Goal: Information Seeking & Learning: Learn about a topic

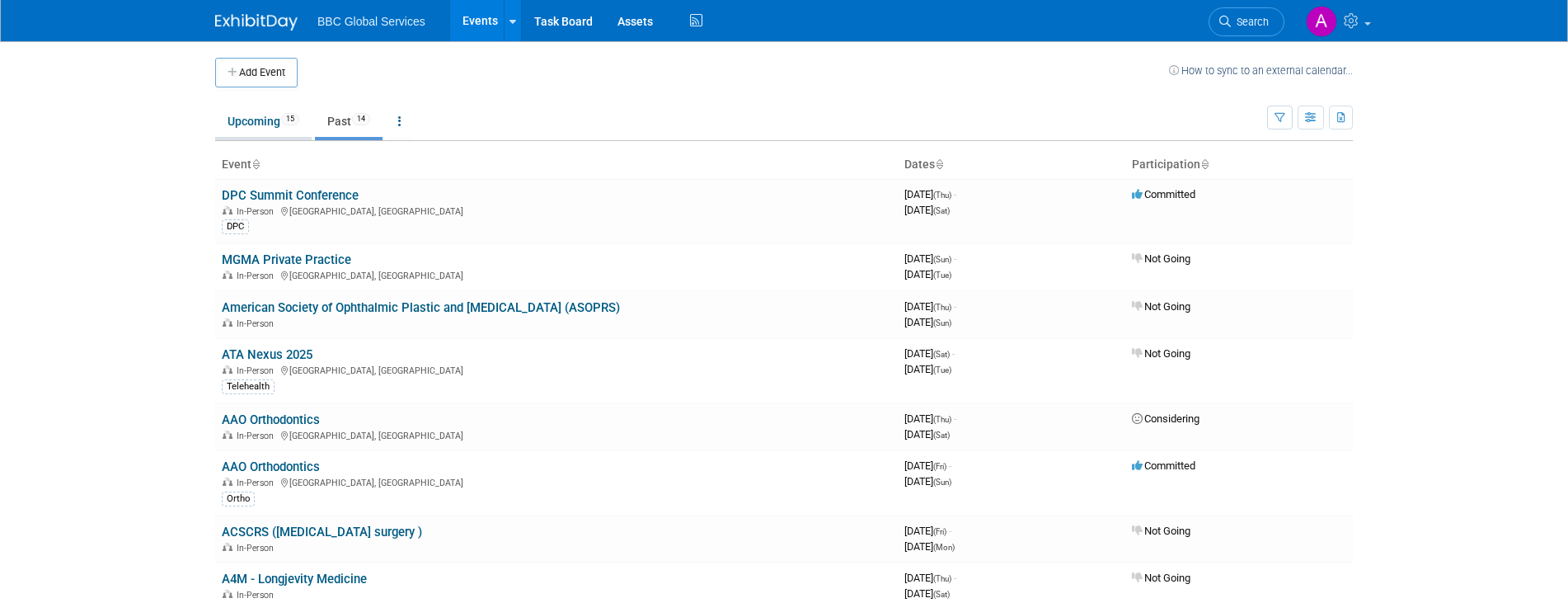
click at [266, 122] on link "Upcoming 15" at bounding box center [263, 121] width 97 height 32
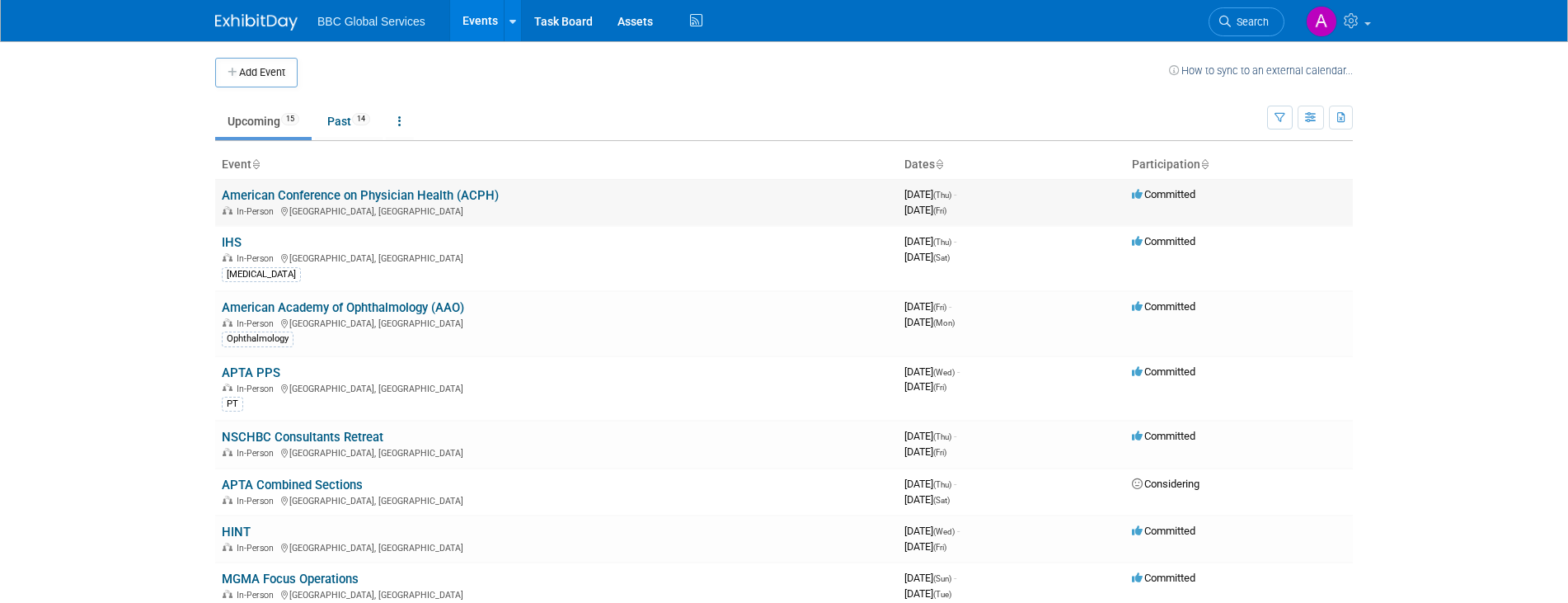
click at [424, 199] on link "American Conference on Physician Health (ACPH)" at bounding box center [360, 195] width 277 height 15
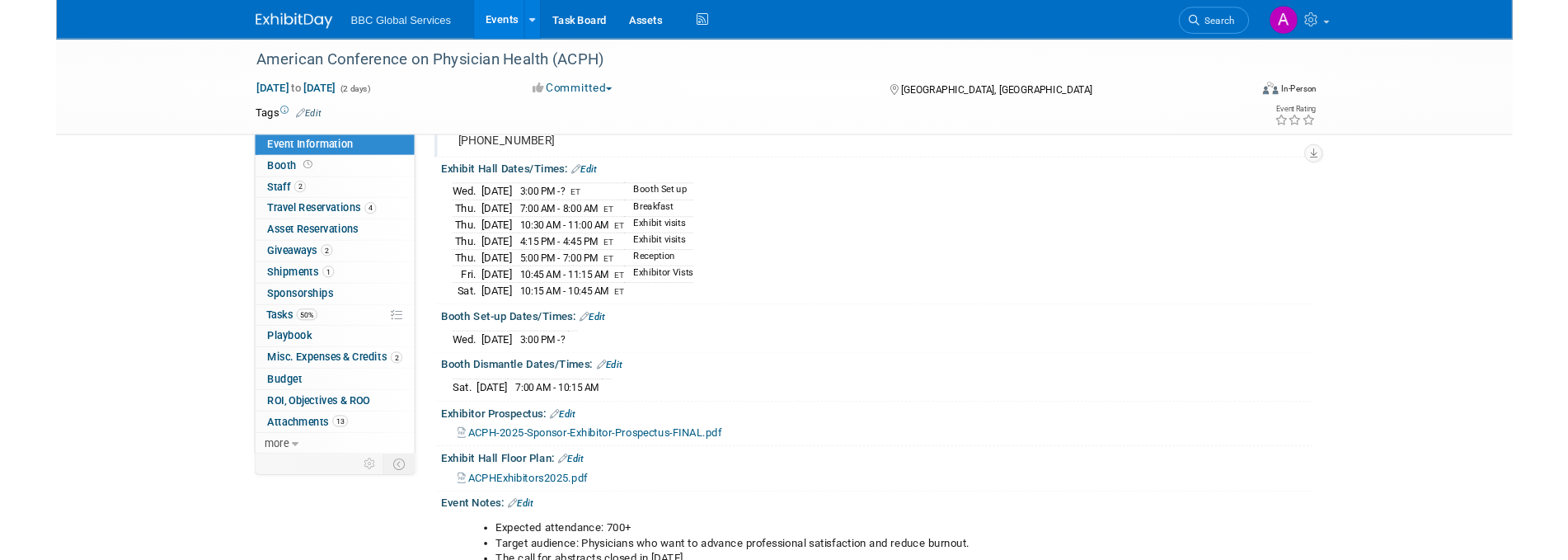
scroll to position [157, 0]
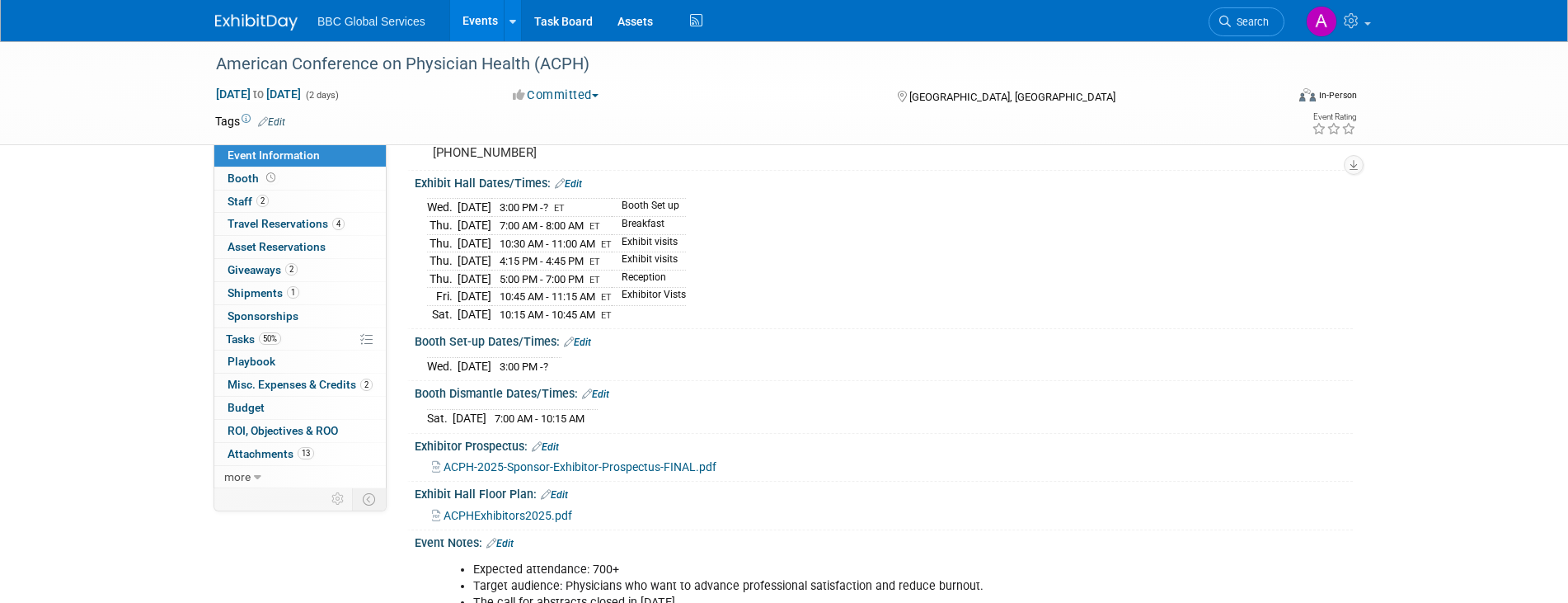
click at [485, 474] on span "ACPH-2025-Sponsor-Exhibitor-Prospectus-FINAL.pdf" at bounding box center [579, 467] width 273 height 13
click at [508, 522] on span "ACPHExhibitors2025.pdf" at bounding box center [508, 515] width 128 height 13
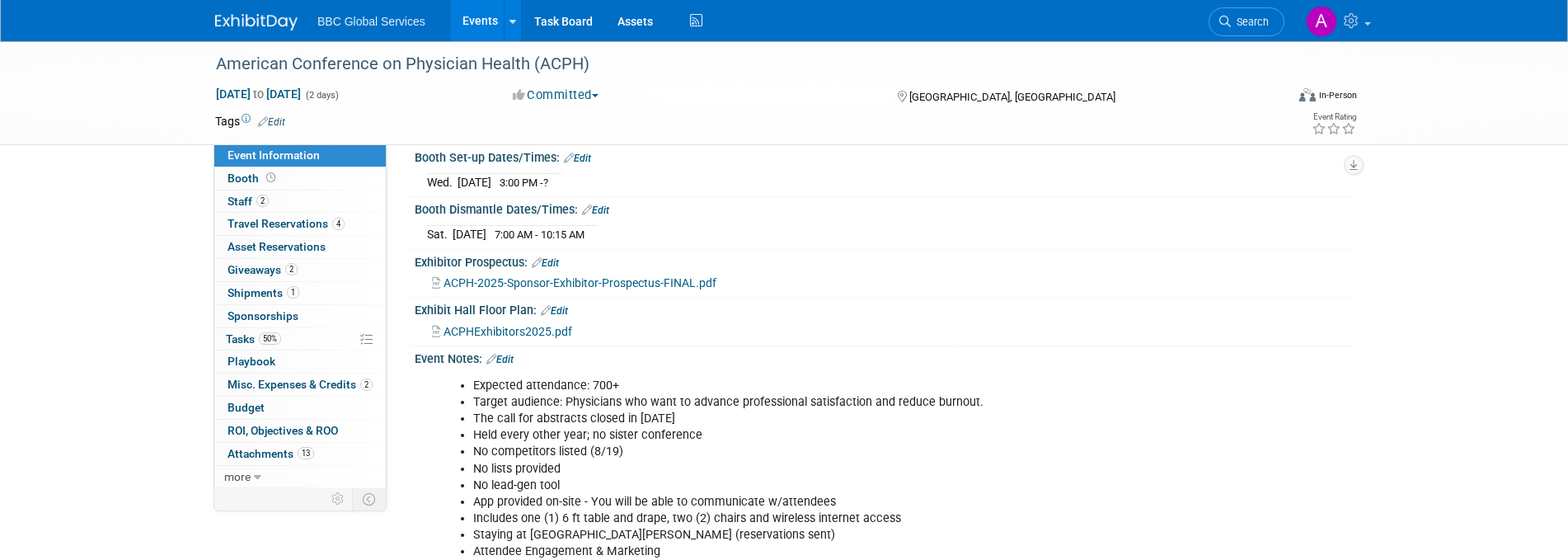
scroll to position [345, 0]
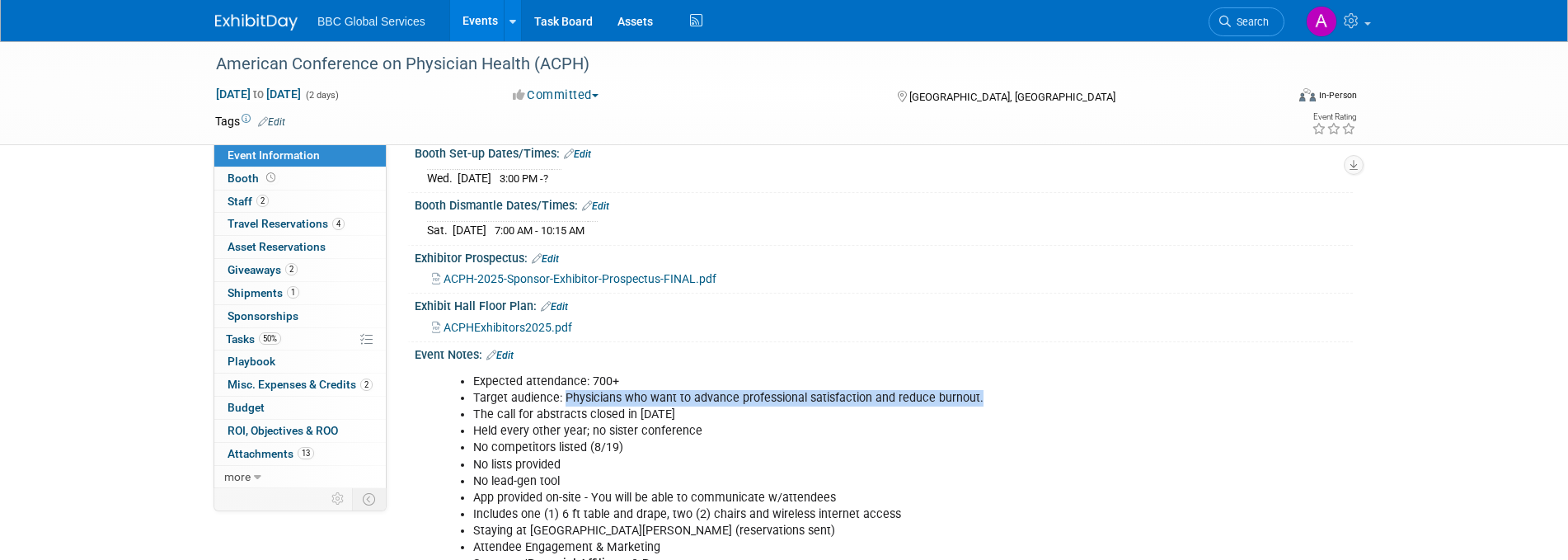
drag, startPoint x: 561, startPoint y: 406, endPoint x: 1071, endPoint y: 415, distance: 510.1
click at [1071, 407] on li "Target audience: Physicians who want to advance professional satisfaction and r…" at bounding box center [817, 398] width 688 height 16
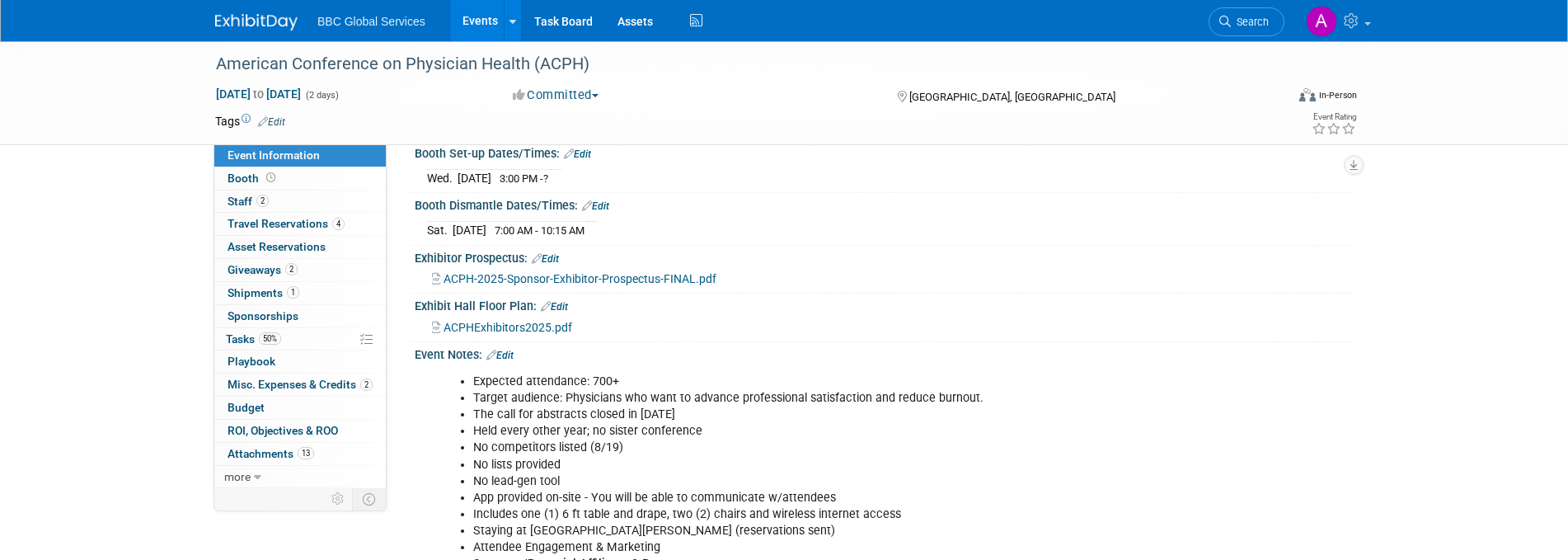
drag, startPoint x: 956, startPoint y: 417, endPoint x: 974, endPoint y: 420, distance: 18.2
click at [973, 420] on li "The call for abstracts closed in Feb. 2025" at bounding box center [817, 414] width 688 height 16
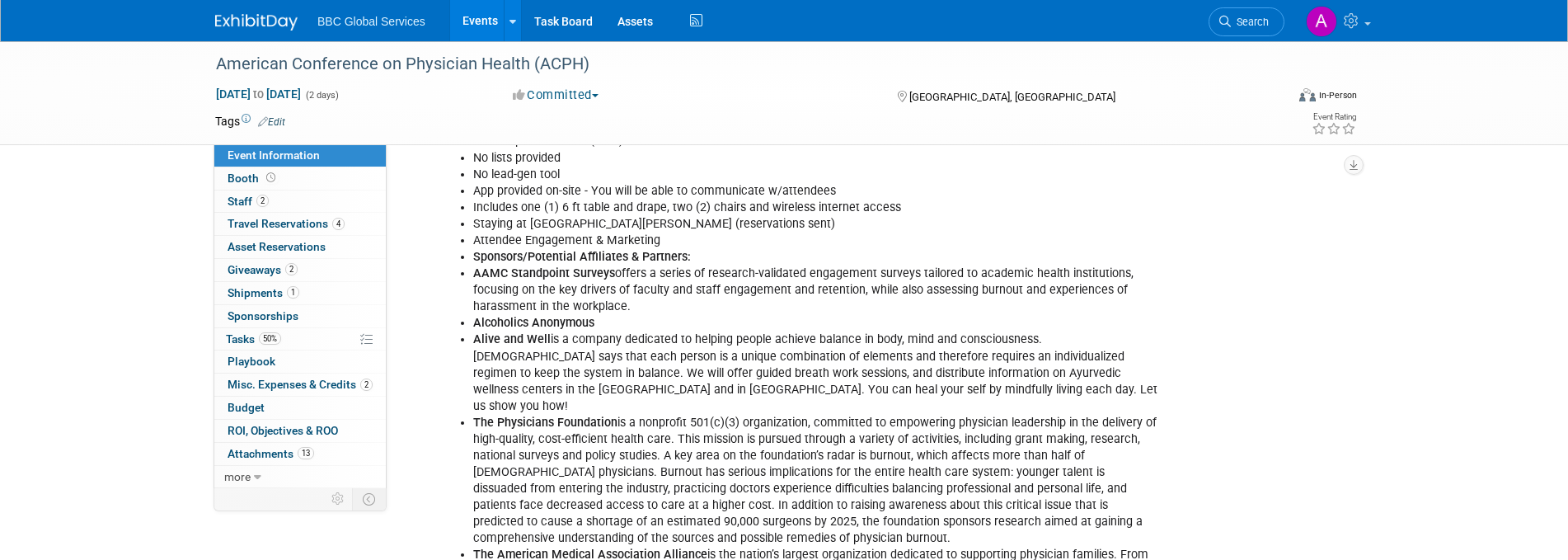
scroll to position [652, 0]
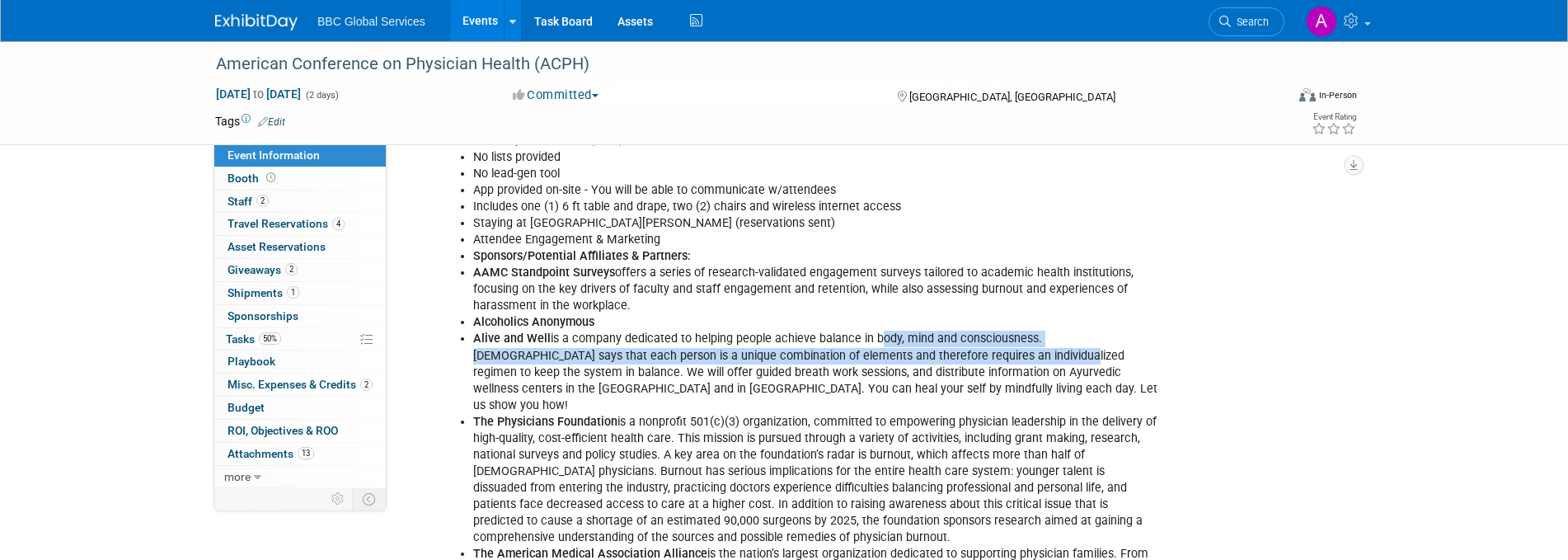
drag, startPoint x: 880, startPoint y: 350, endPoint x: 996, endPoint y: 331, distance: 117.5
click at [984, 343] on li "Alive and Well is a company dedicated to helping people achieve balance in body…" at bounding box center [817, 372] width 688 height 82
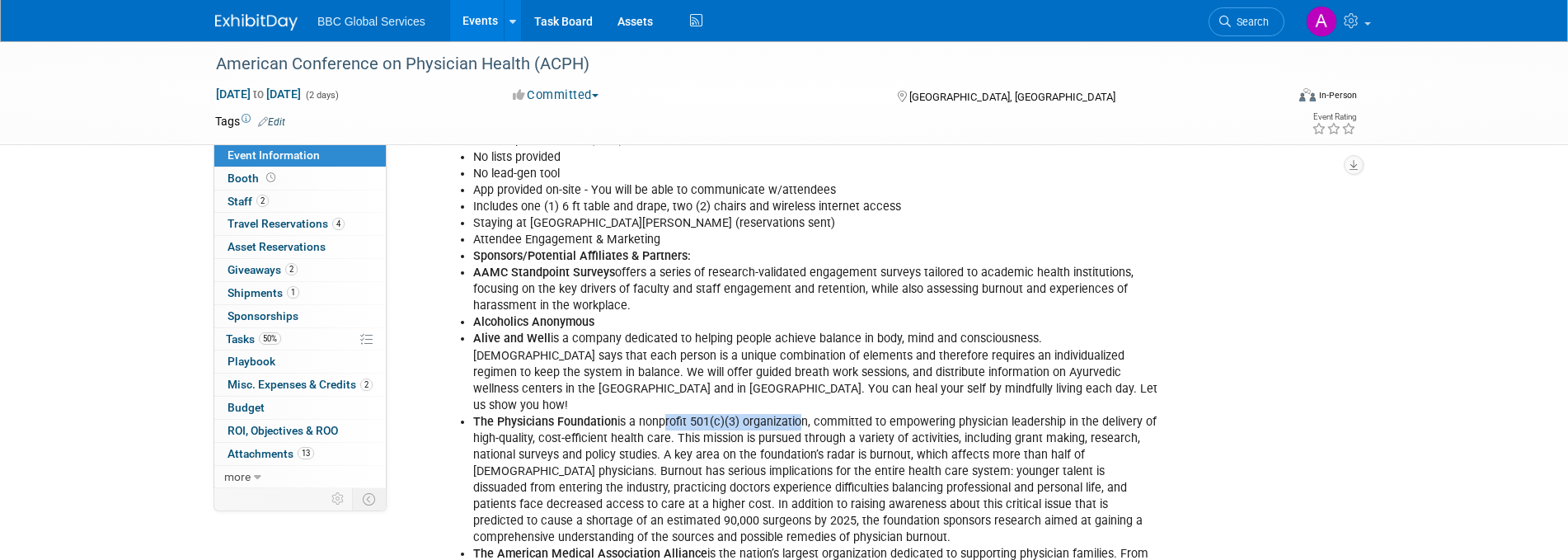
drag, startPoint x: 658, startPoint y: 418, endPoint x: 794, endPoint y: 420, distance: 136.0
click at [795, 420] on li "The Physicians Foundation is a nonprofit 501(c)(3) organization, committed to e…" at bounding box center [817, 480] width 688 height 133
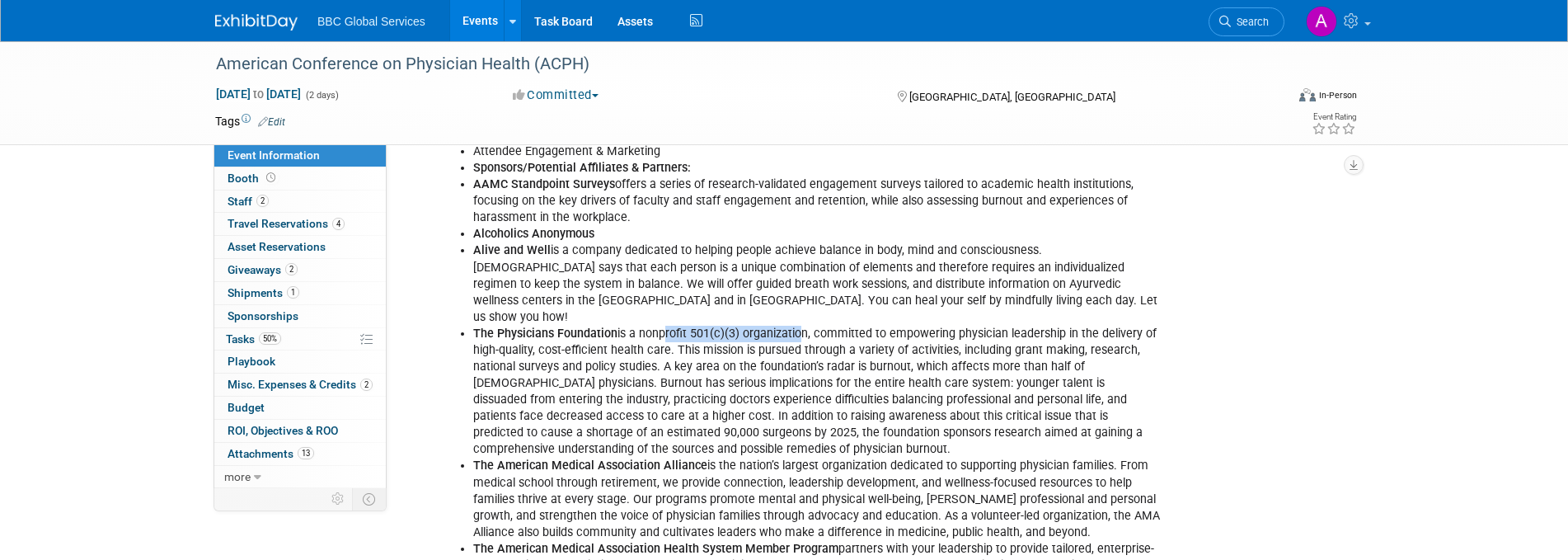
scroll to position [742, 0]
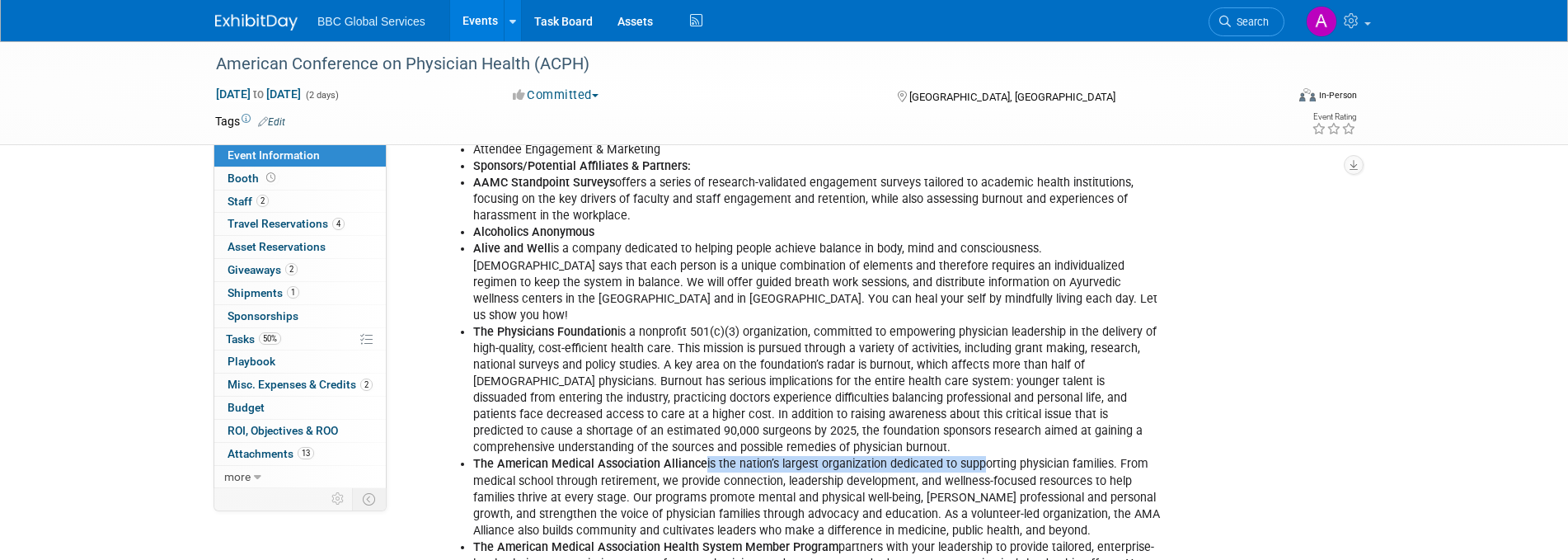
drag, startPoint x: 707, startPoint y: 456, endPoint x: 982, endPoint y: 456, distance: 275.0
click at [982, 456] on li "The American Medical Association Alliance is the nation’s largest organization …" at bounding box center [817, 497] width 688 height 82
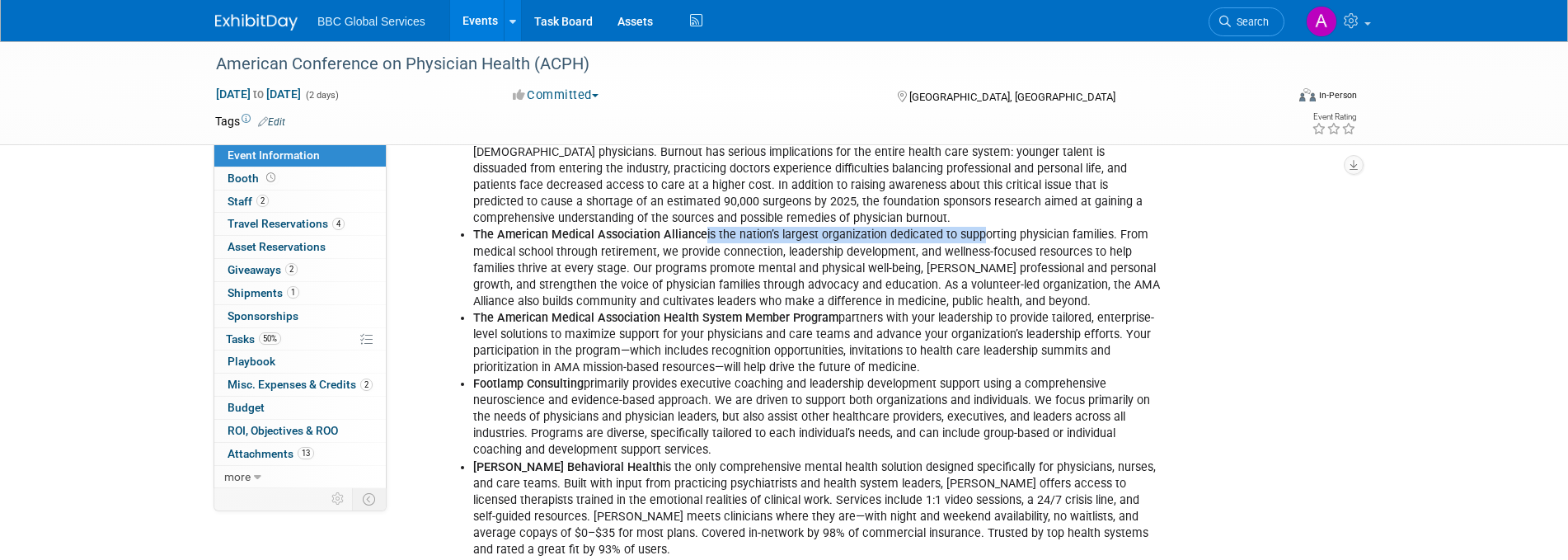
scroll to position [980, 0]
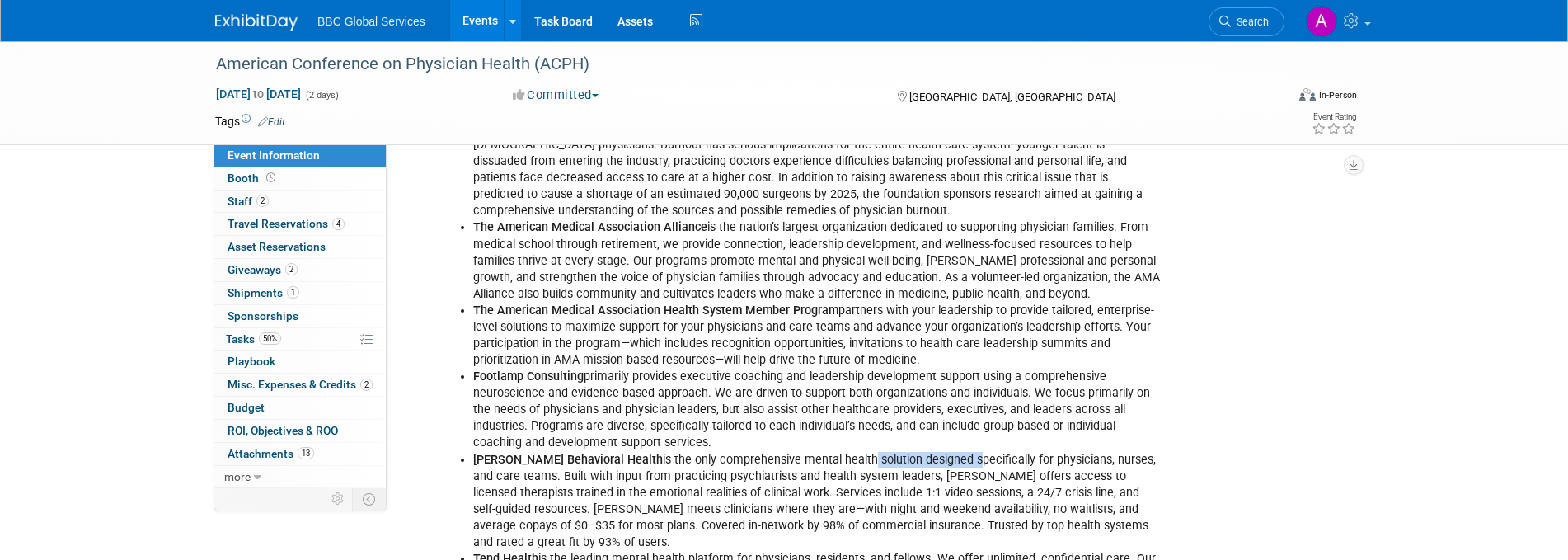
drag, startPoint x: 817, startPoint y: 452, endPoint x: 924, endPoint y: 449, distance: 107.0
click at [924, 452] on li "Marvin Behavioral Health is the only comprehensive mental health solution desig…" at bounding box center [817, 502] width 688 height 99
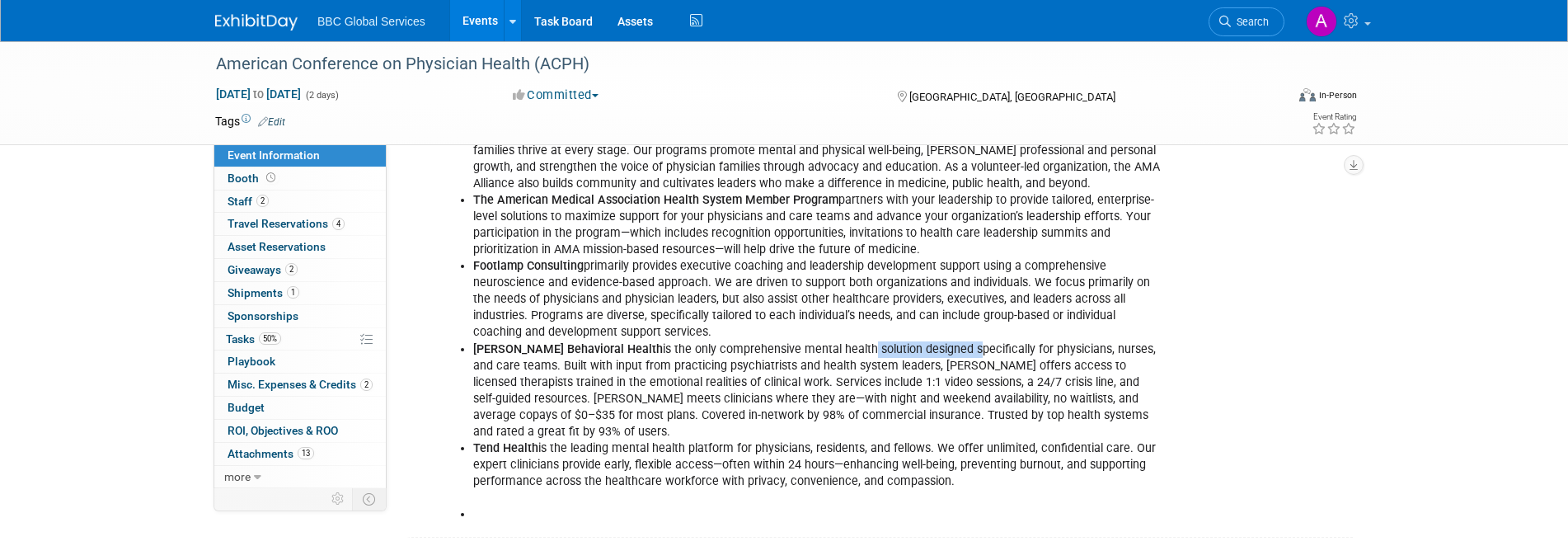
scroll to position [1093, 0]
drag, startPoint x: 533, startPoint y: 423, endPoint x: 757, endPoint y: 422, distance: 224.0
click at [757, 438] on li "Tend Health is the leading mental health platform for physicians, residents, an…" at bounding box center [817, 463] width 688 height 50
drag, startPoint x: 755, startPoint y: 422, endPoint x: 954, endPoint y: 425, distance: 199.0
click at [954, 438] on li "Tend Health is the leading mental health platform for physicians, residents, an…" at bounding box center [817, 463] width 688 height 50
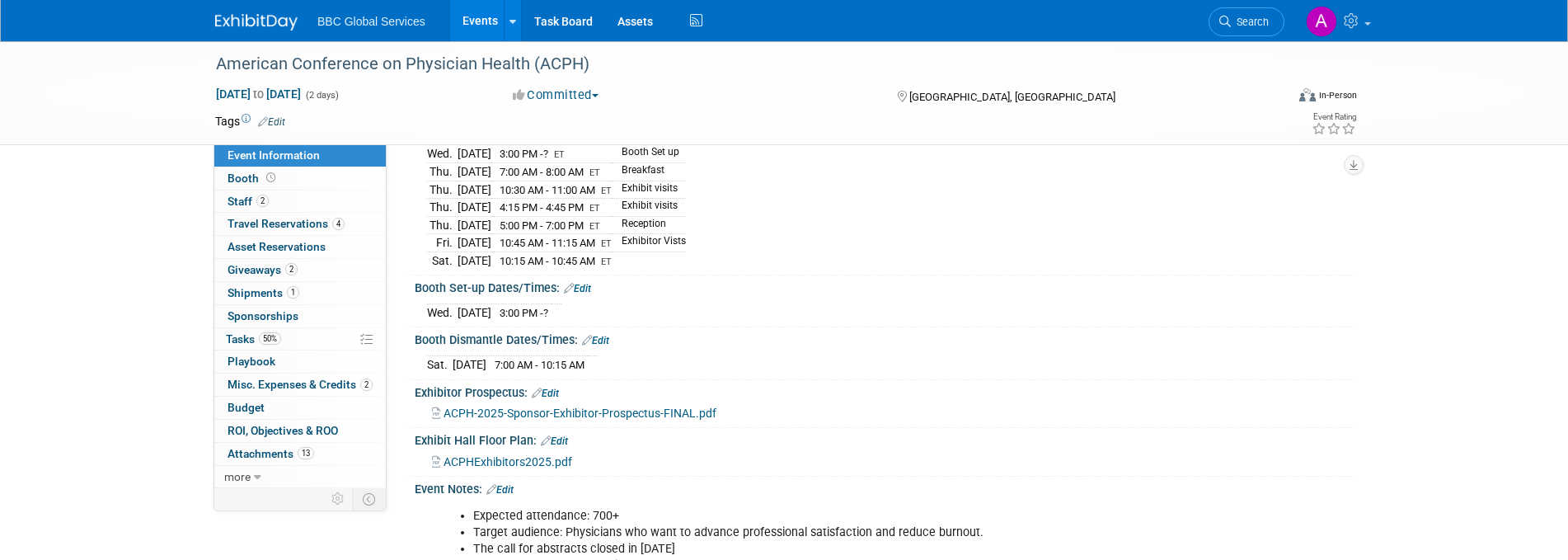
scroll to position [0, 0]
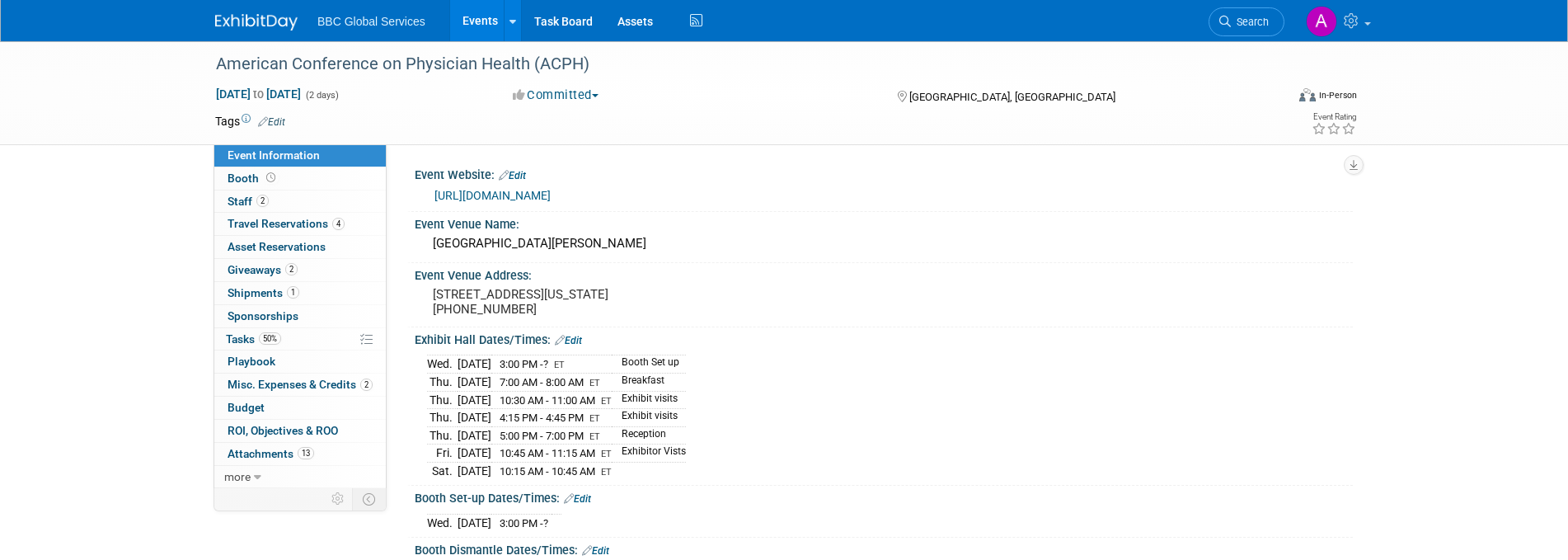
click at [508, 192] on link "https://www.physician-wellbeing-conference.org/" at bounding box center [493, 195] width 116 height 13
click at [551, 193] on link "https://www.physician-wellbeing-conference.org/" at bounding box center [493, 195] width 116 height 13
